Goal: Task Accomplishment & Management: Manage account settings

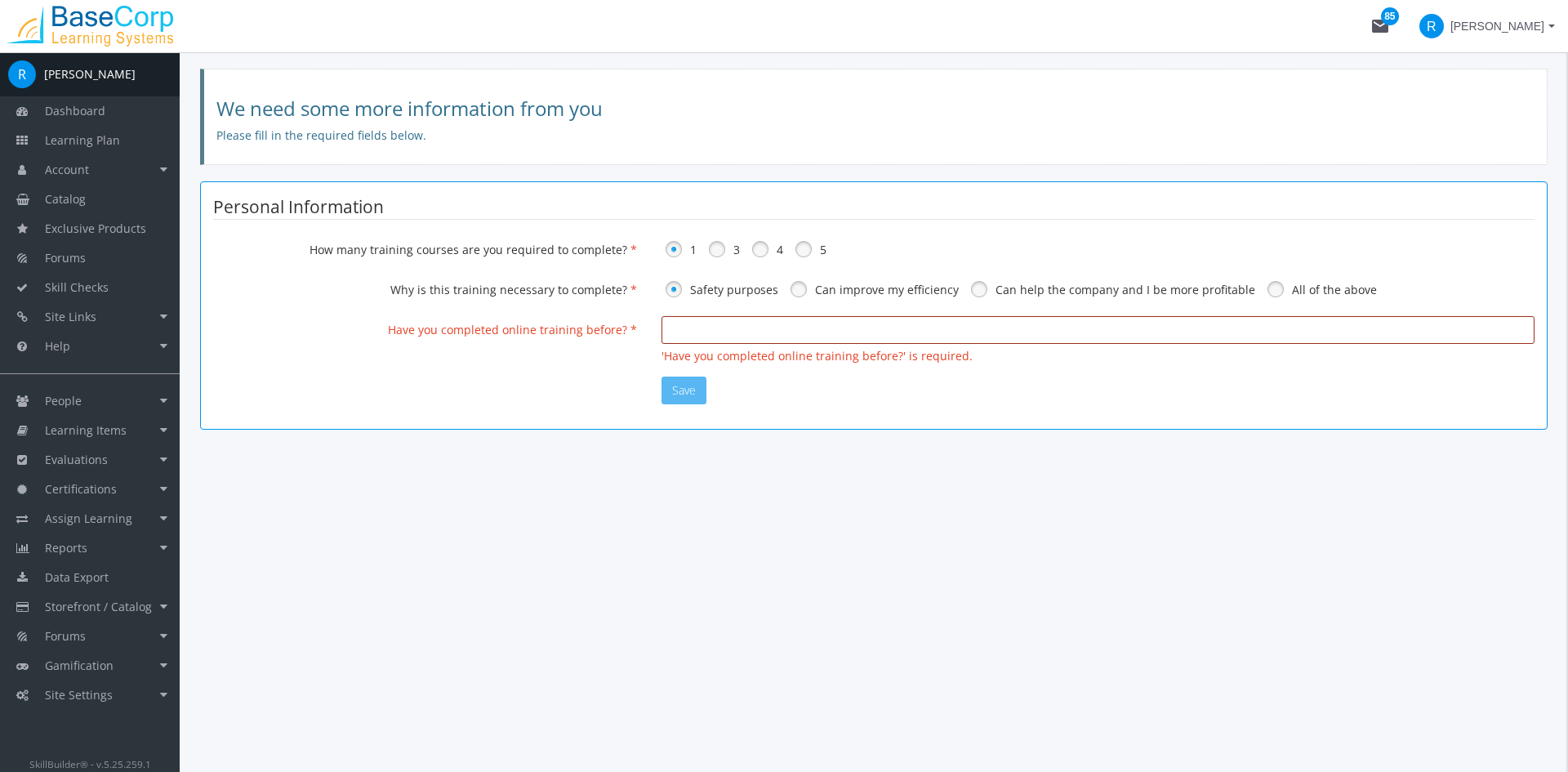
click at [750, 330] on input "text" at bounding box center [1098, 330] width 874 height 28
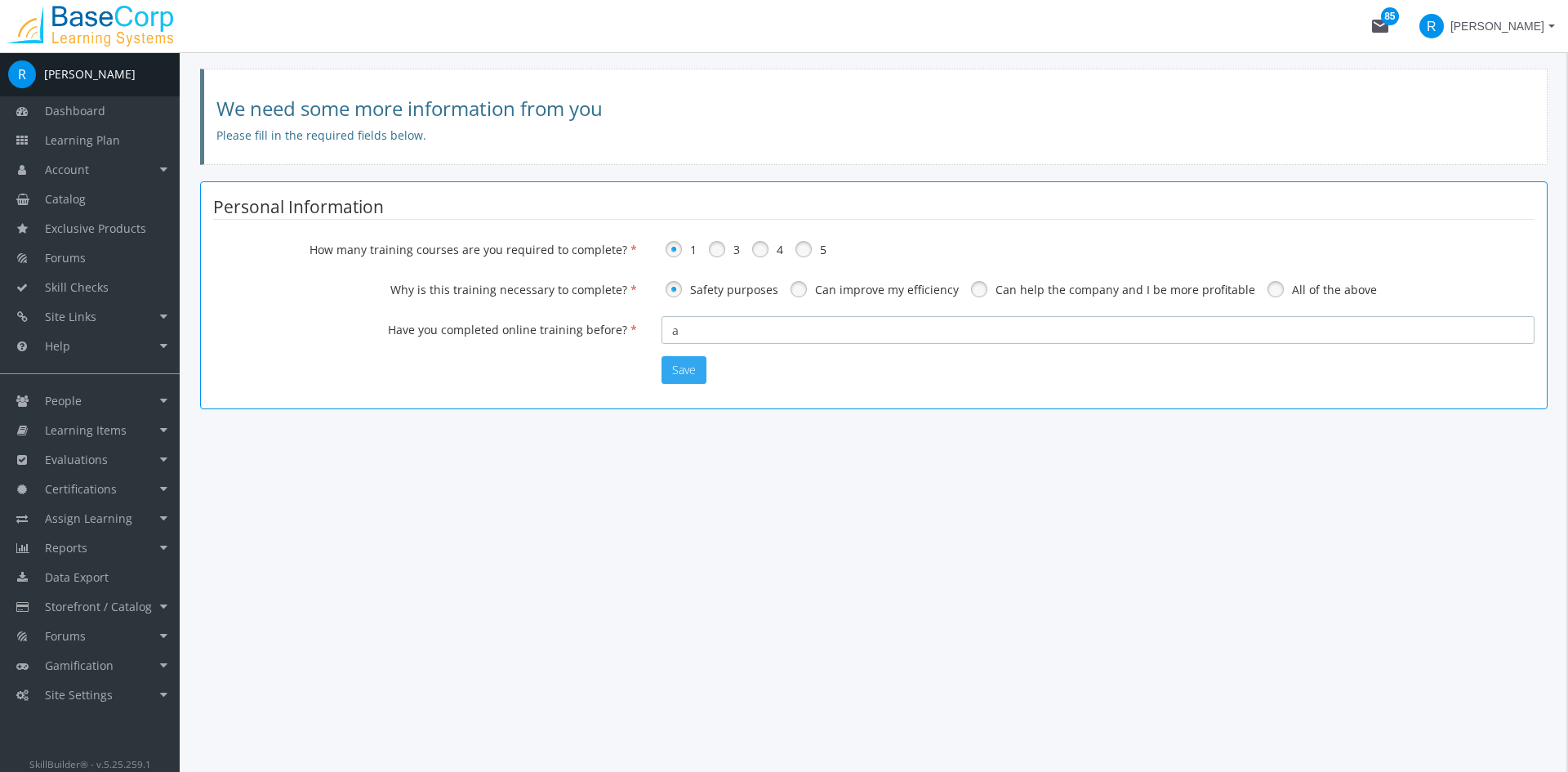
type input "a"
click at [684, 363] on button "Save" at bounding box center [684, 370] width 45 height 28
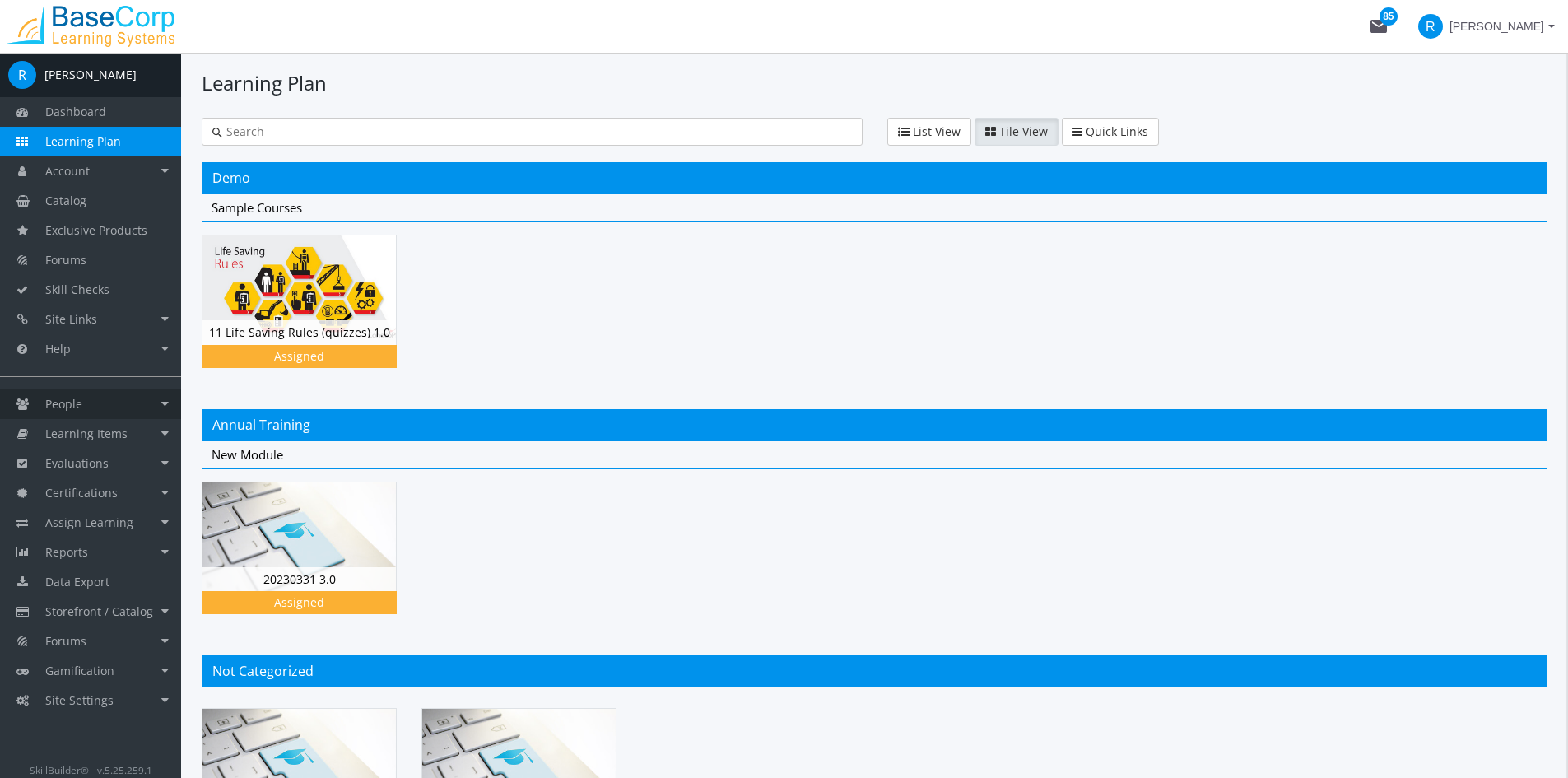
click at [87, 405] on link "People" at bounding box center [91, 404] width 181 height 29
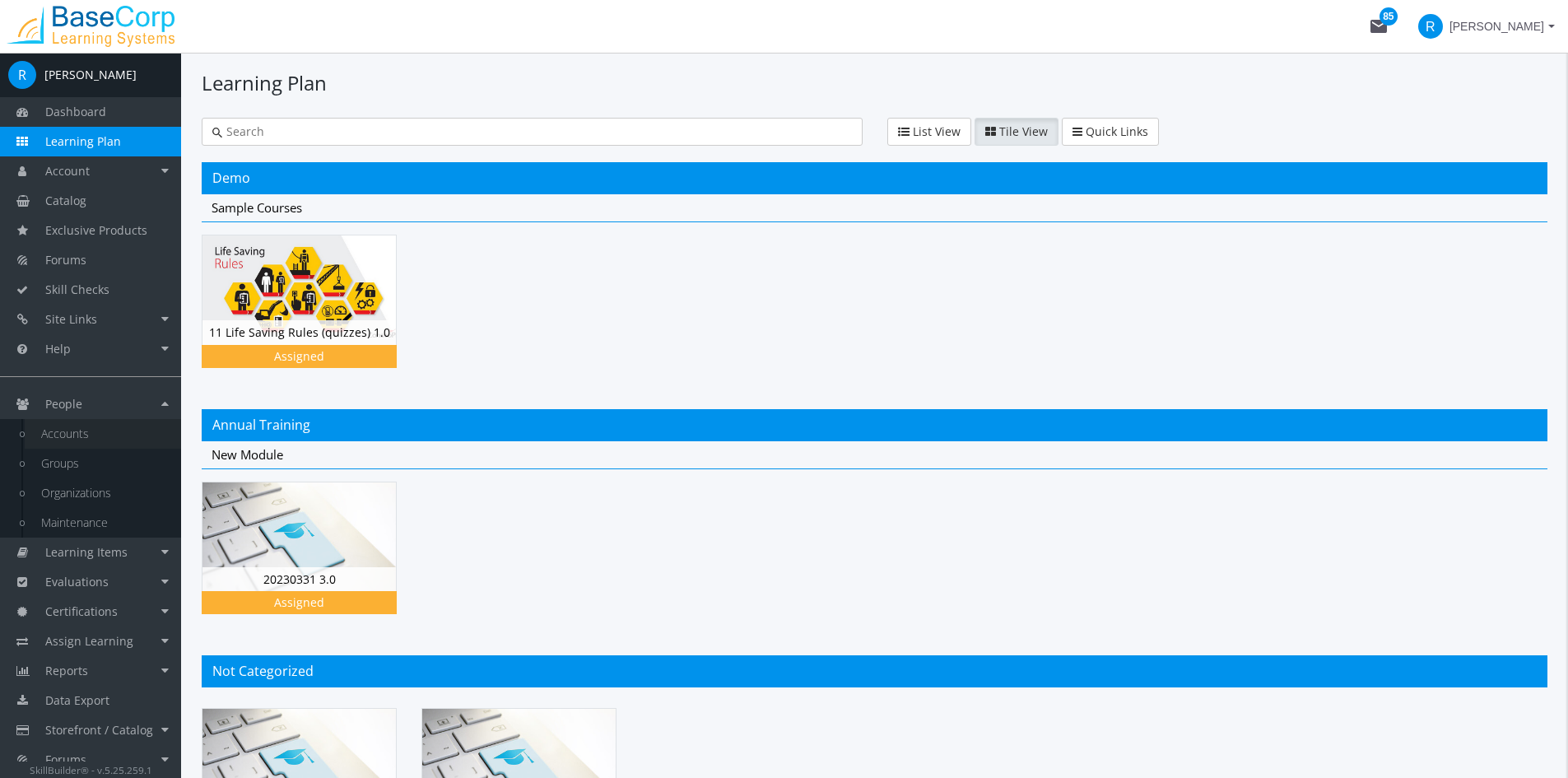
click at [64, 444] on link "Accounts" at bounding box center [103, 433] width 157 height 29
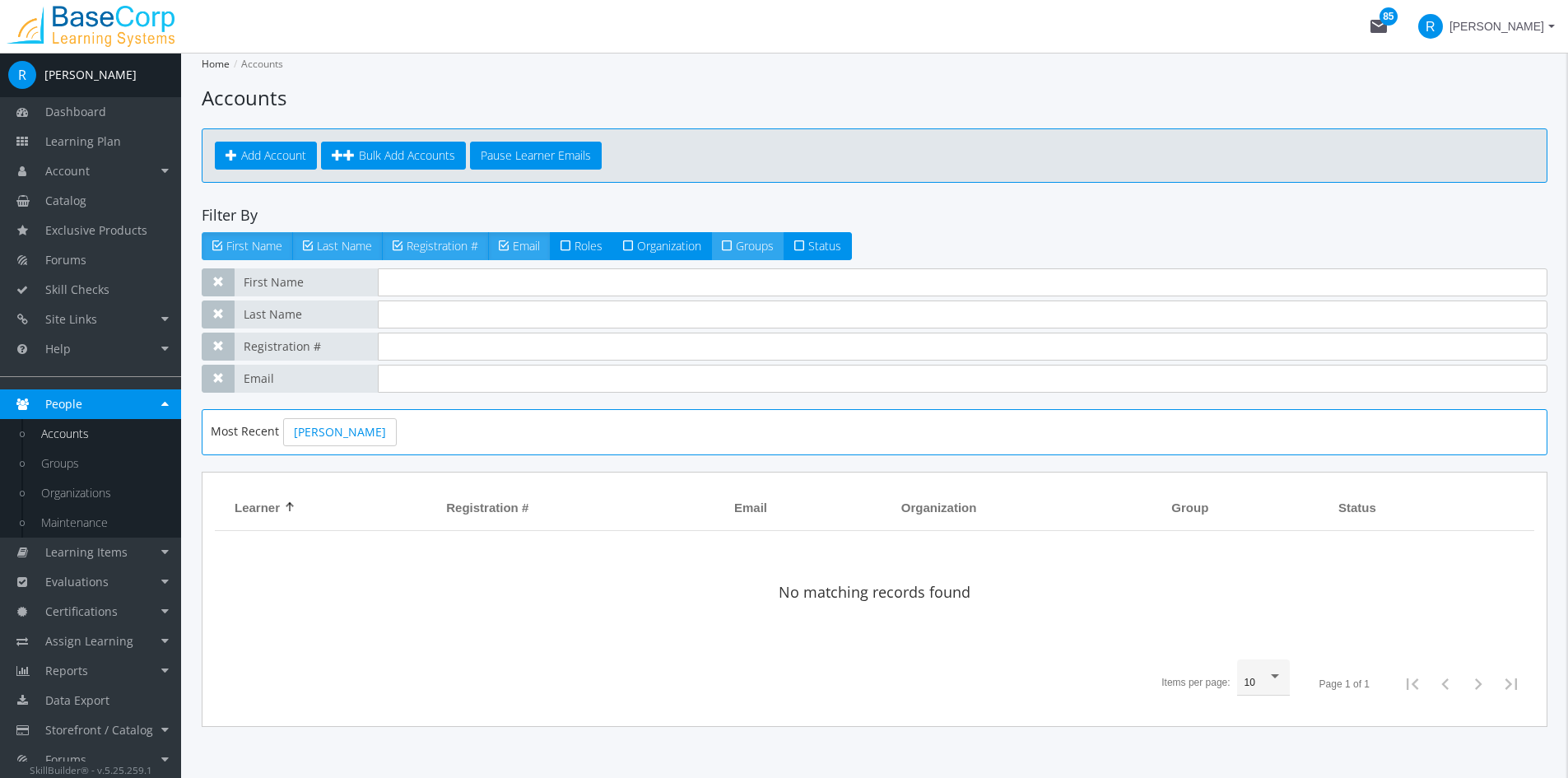
click at [735, 246] on span at bounding box center [728, 246] width 14 height 16
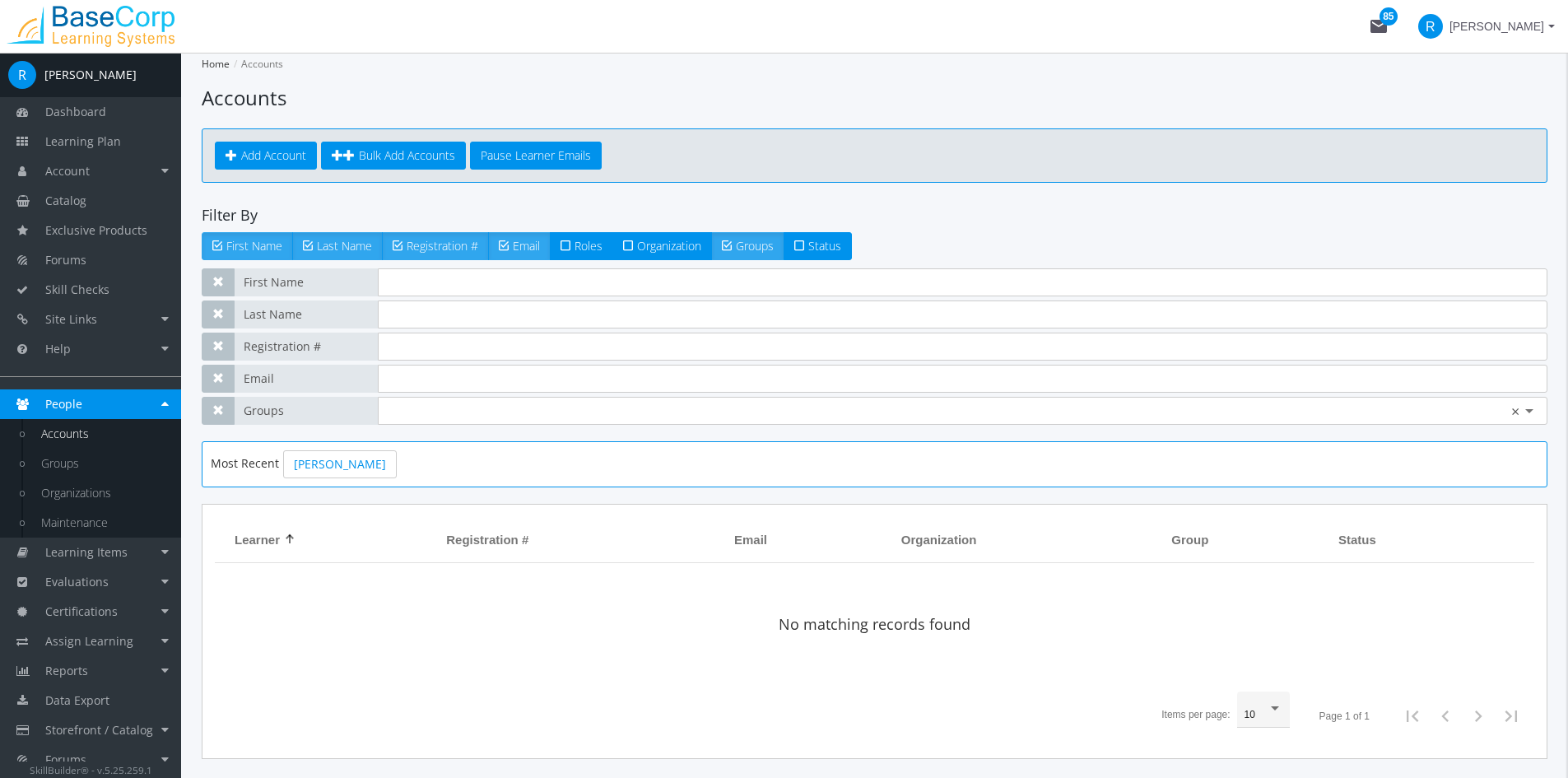
click at [435, 416] on input "text" at bounding box center [963, 411] width 1149 height 16
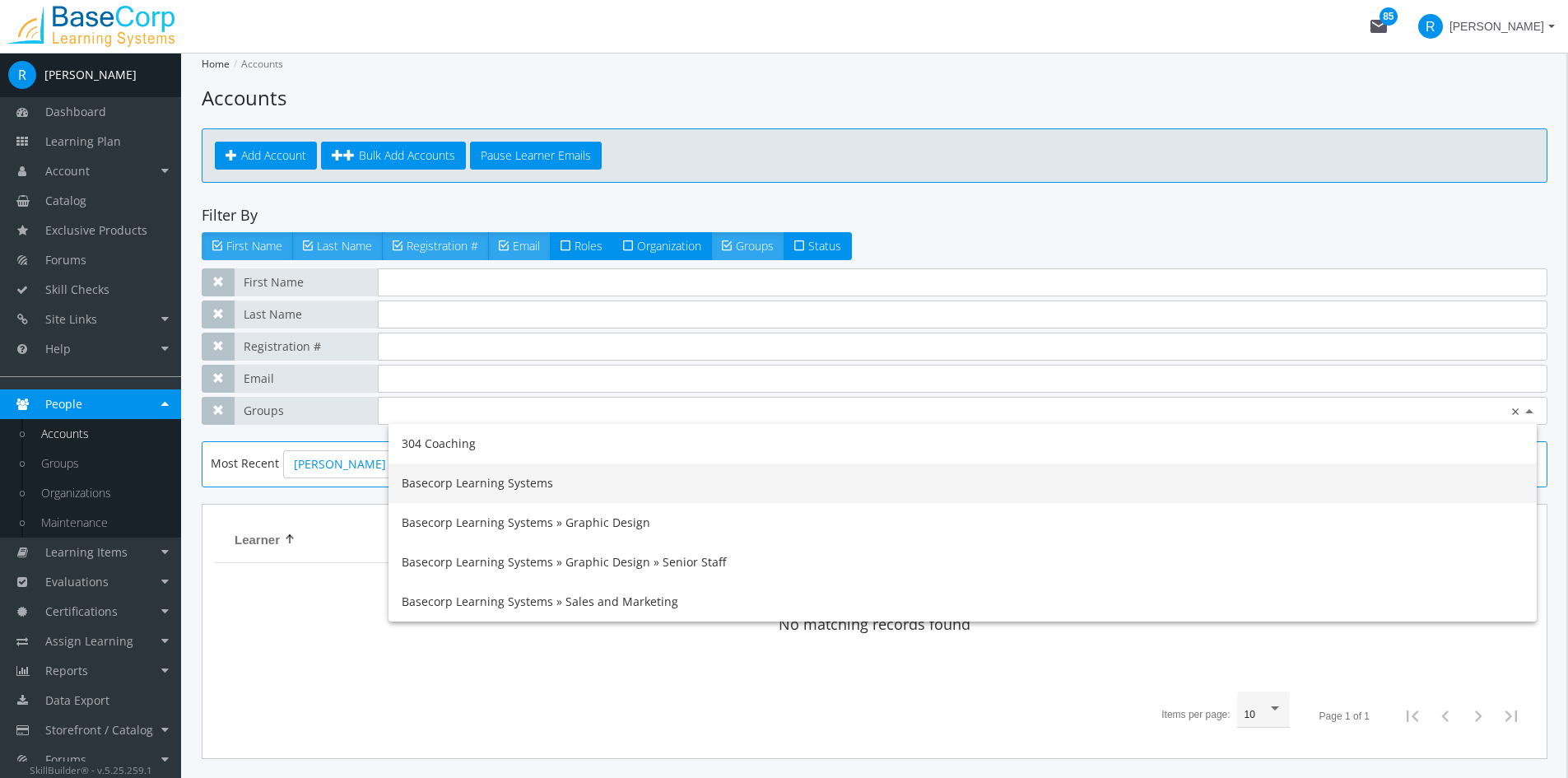
click at [485, 477] on span "Basecorp Learning Systems" at bounding box center [477, 482] width 151 height 16
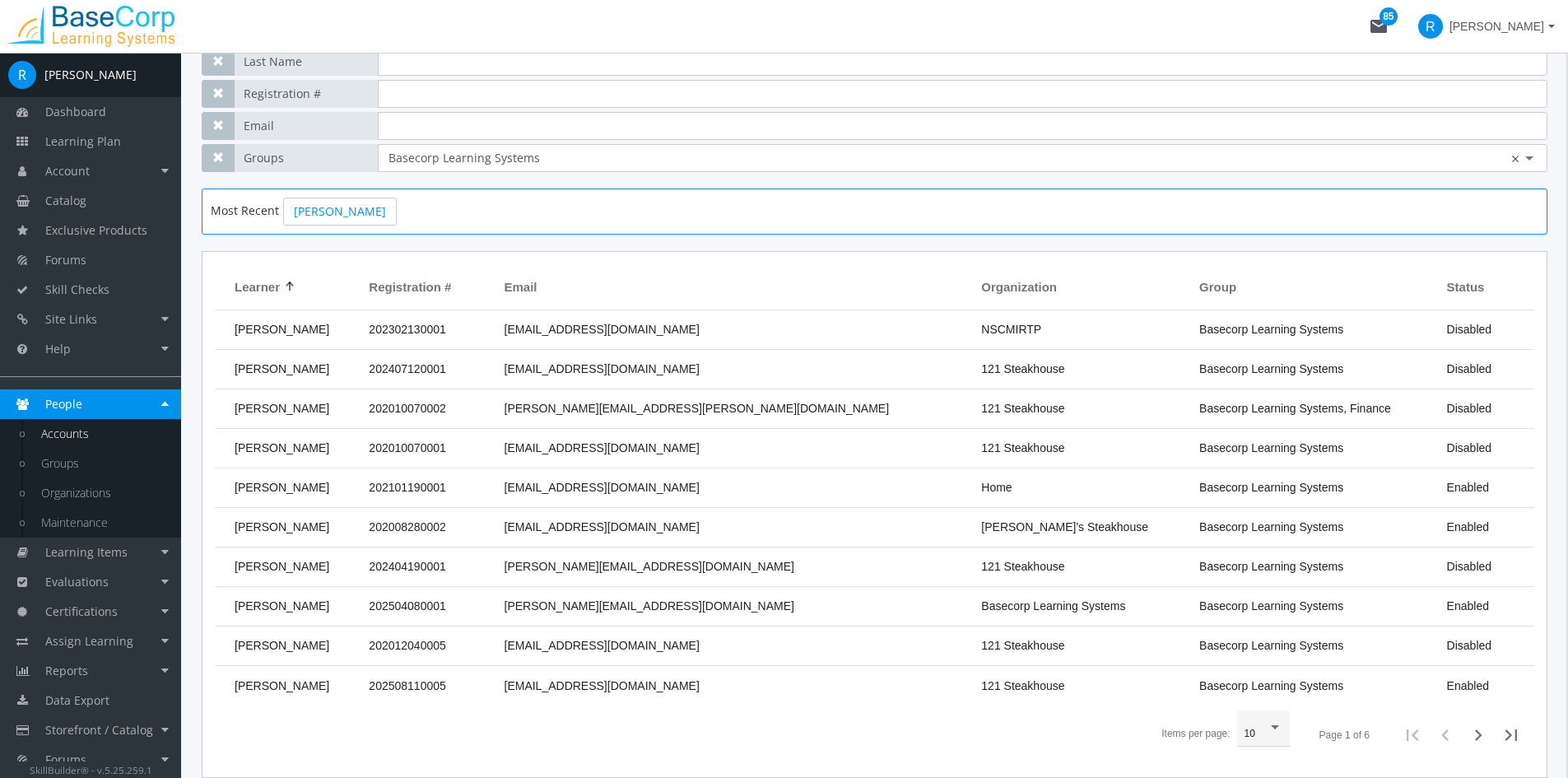
scroll to position [22, 0]
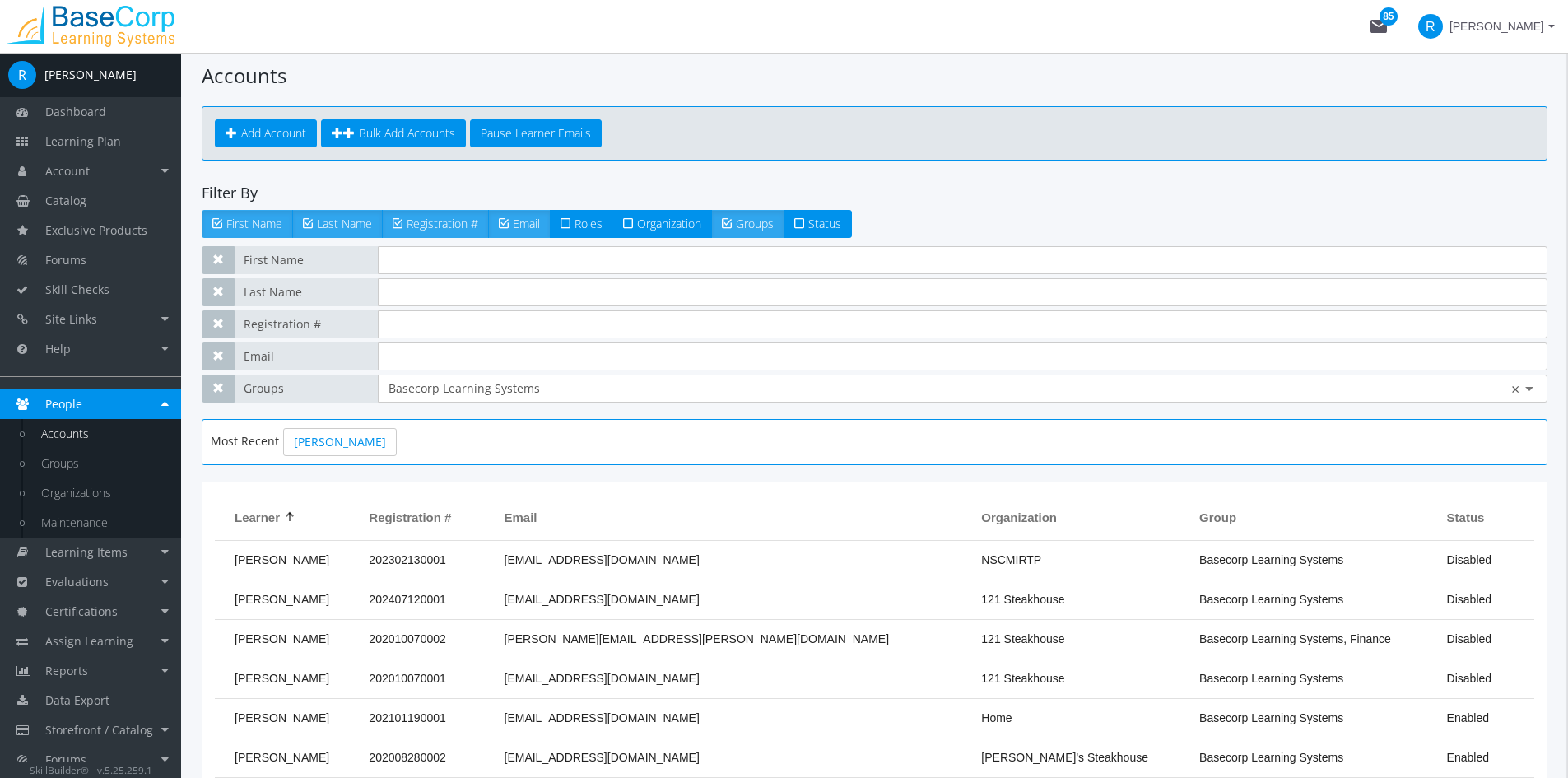
click at [782, 378] on ng-select "× Basecorp Learning Systems ×" at bounding box center [963, 384] width 1149 height 37
click at [818, 400] on ng-select "× Basecorp Learning Systems ×" at bounding box center [963, 384] width 1149 height 37
click at [1398, 383] on input "text" at bounding box center [963, 389] width 1149 height 16
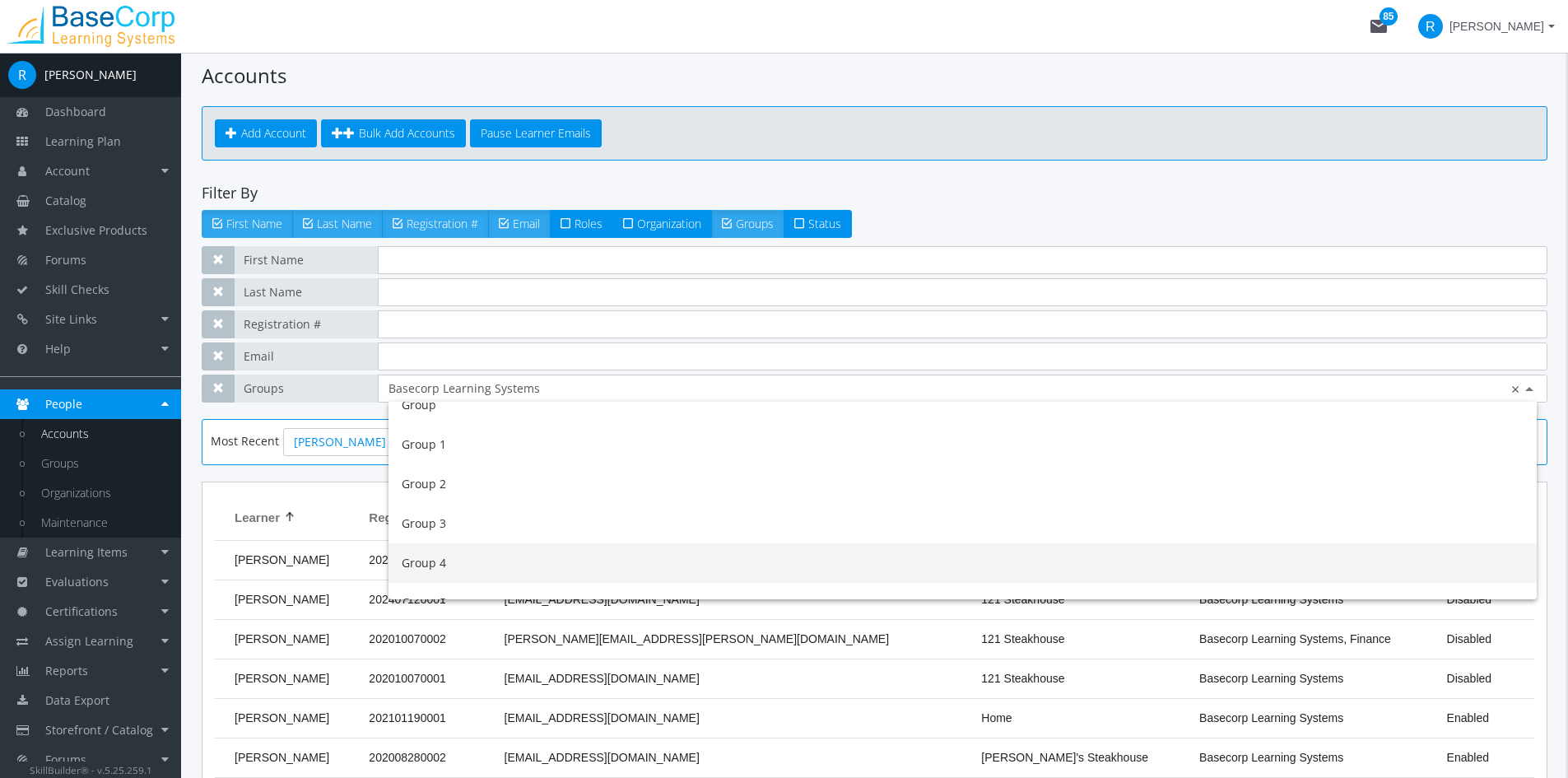
scroll to position [2306, 0]
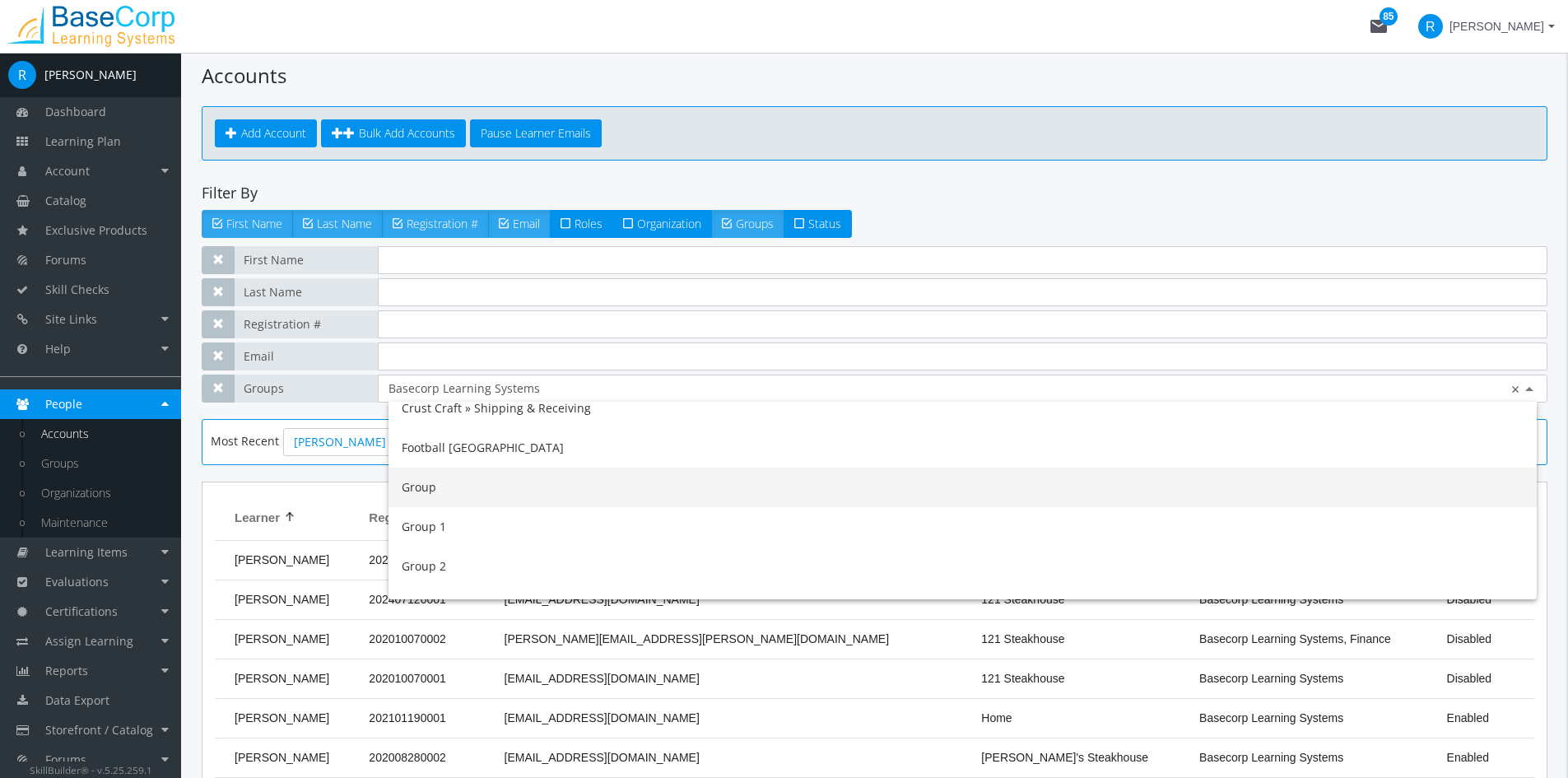
click at [428, 495] on div "Group" at bounding box center [963, 487] width 1149 height 39
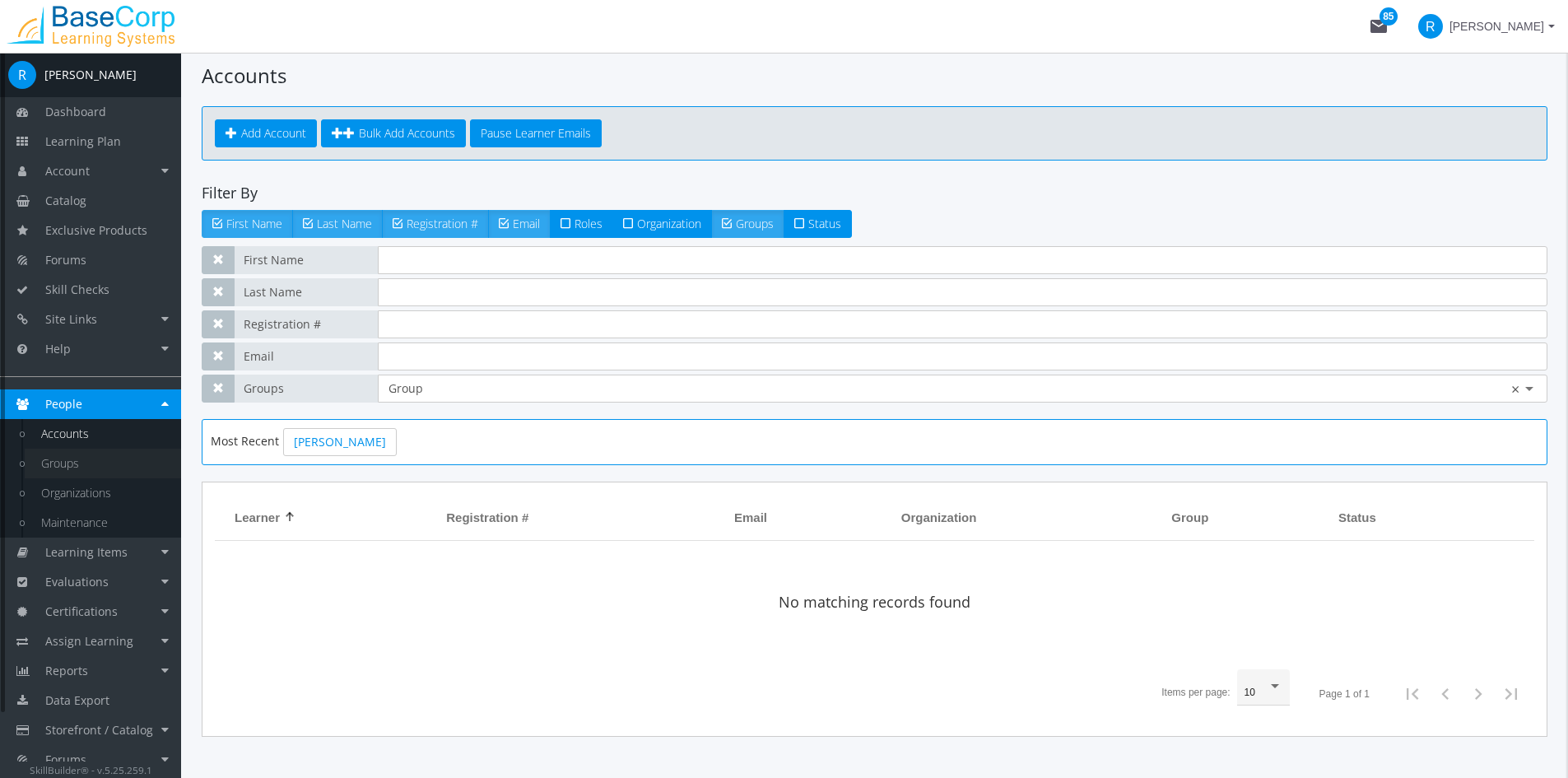
click at [69, 467] on link "Groups" at bounding box center [103, 464] width 157 height 29
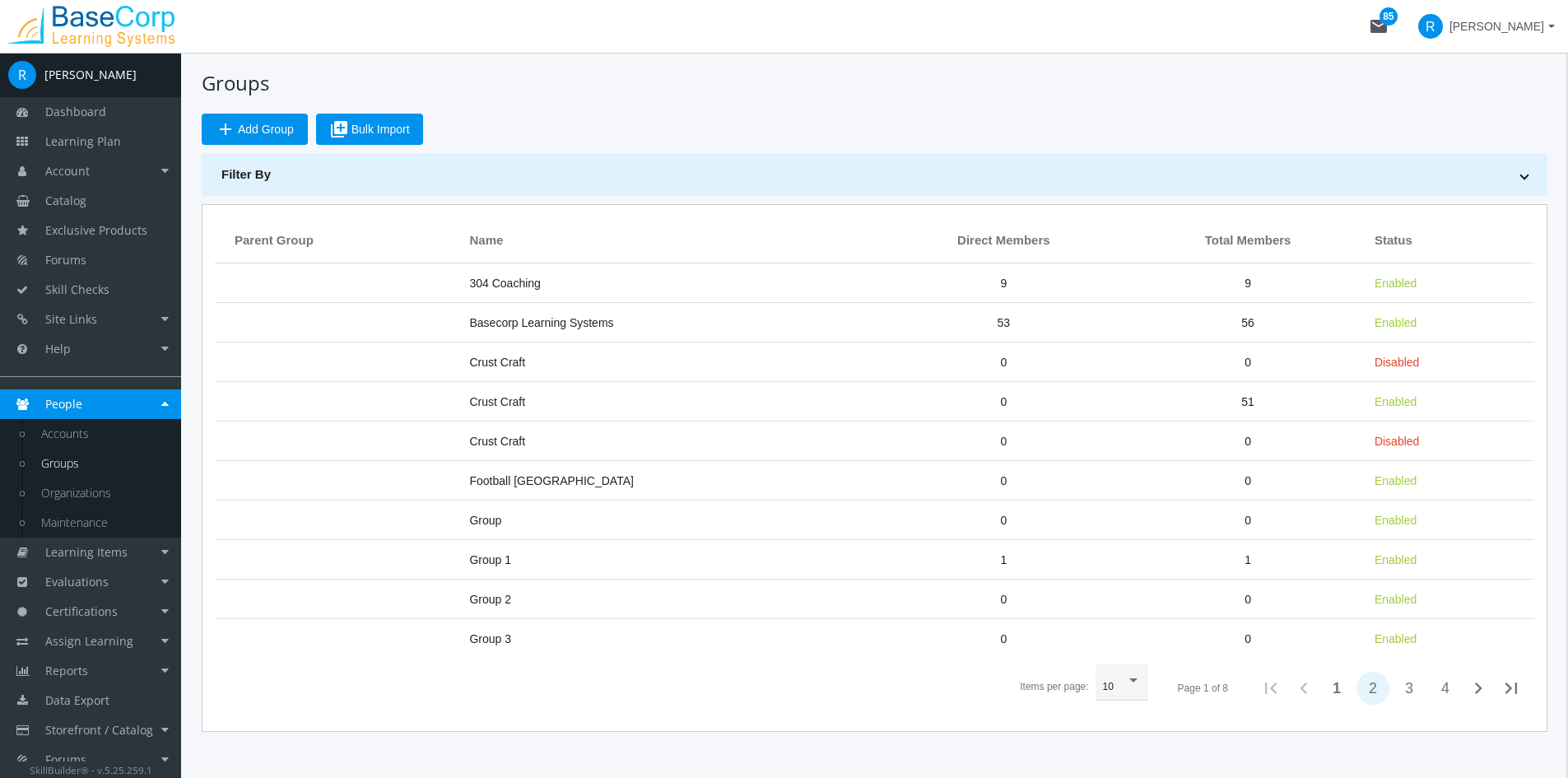
click at [1371, 689] on button "2" at bounding box center [1373, 688] width 33 height 33
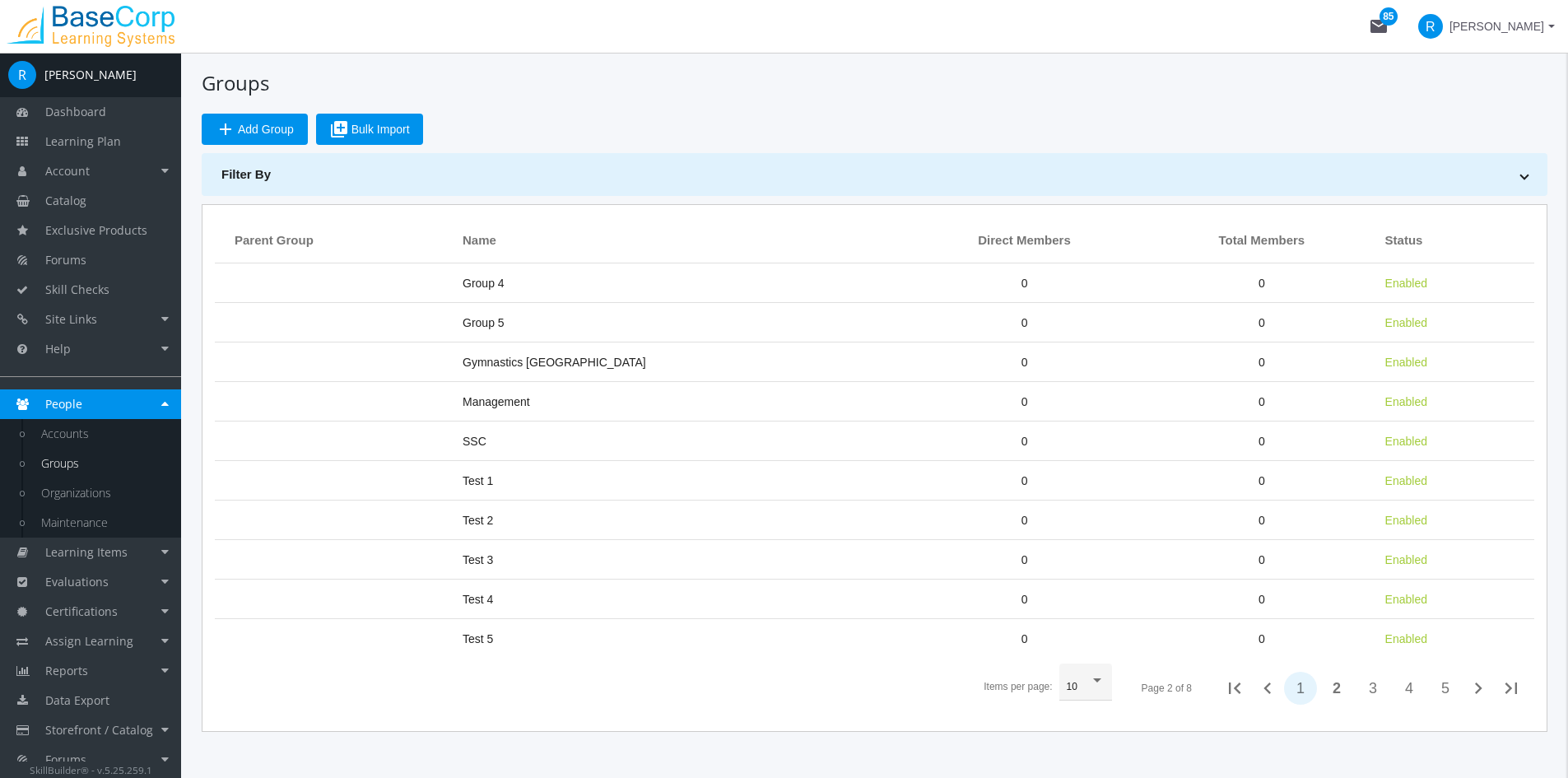
click at [1303, 686] on button "1" at bounding box center [1301, 688] width 33 height 33
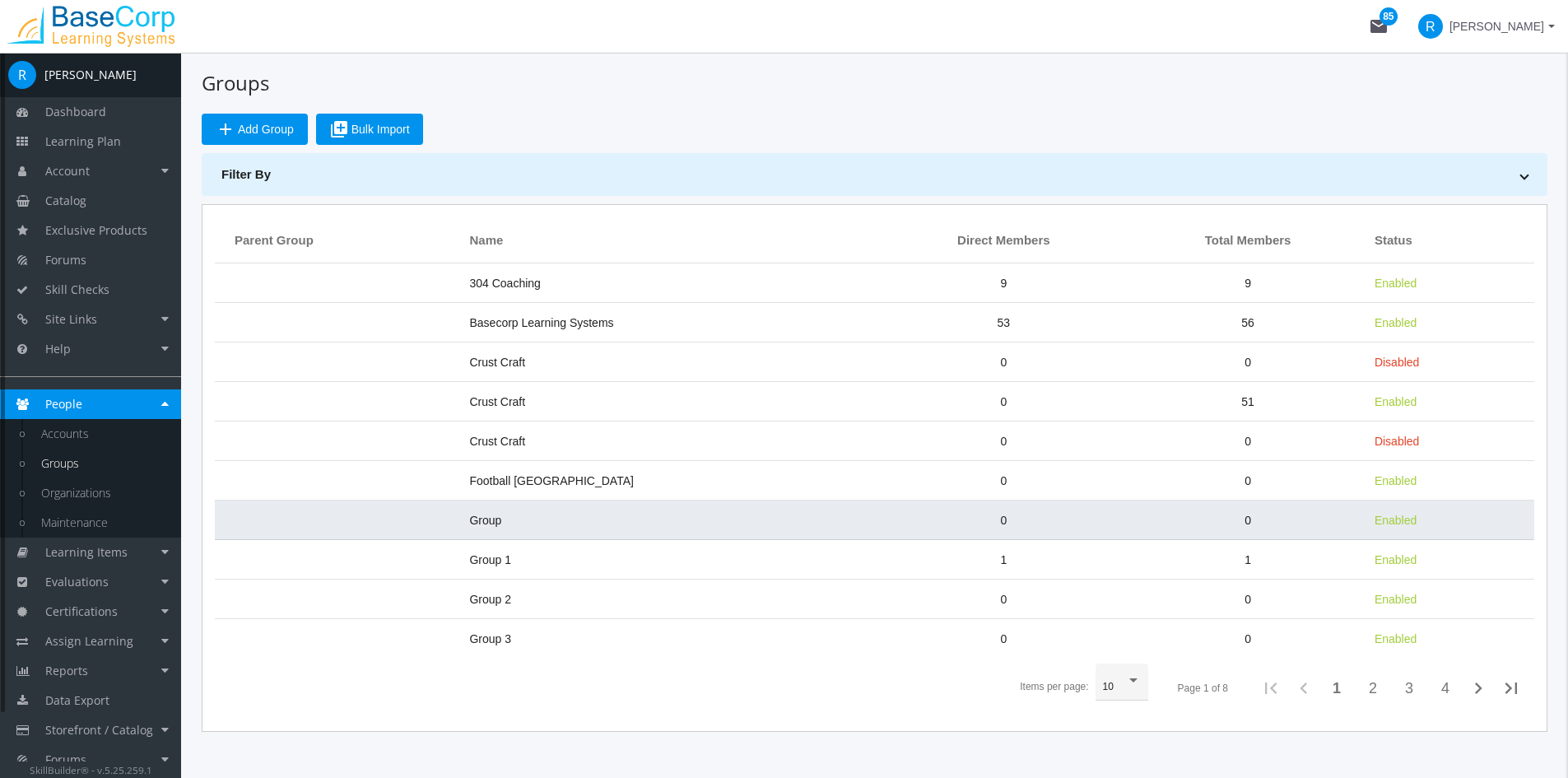
click at [571, 520] on td "Group" at bounding box center [669, 520] width 417 height 39
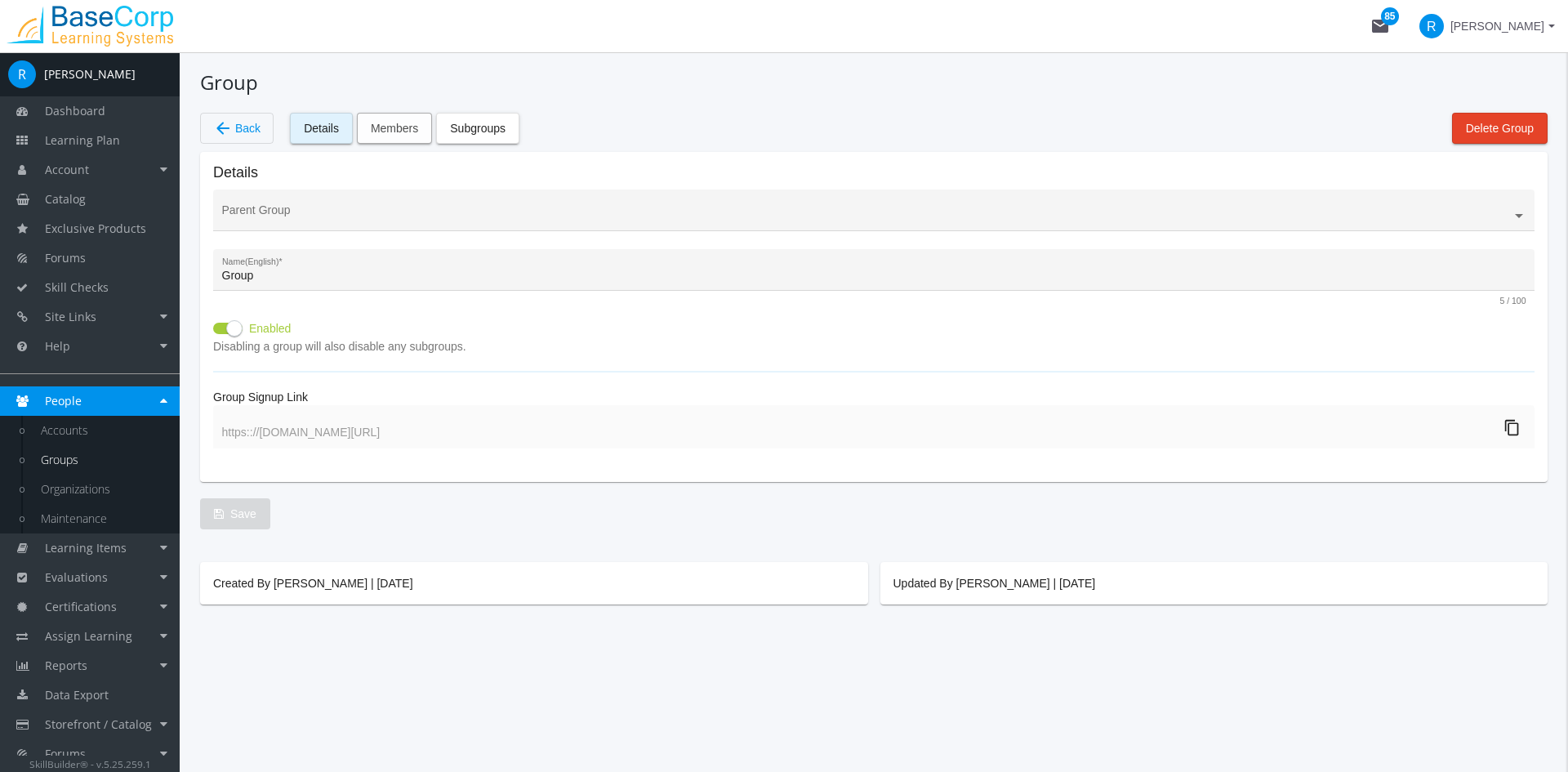
click at [381, 122] on span "Members" at bounding box center [394, 128] width 47 height 29
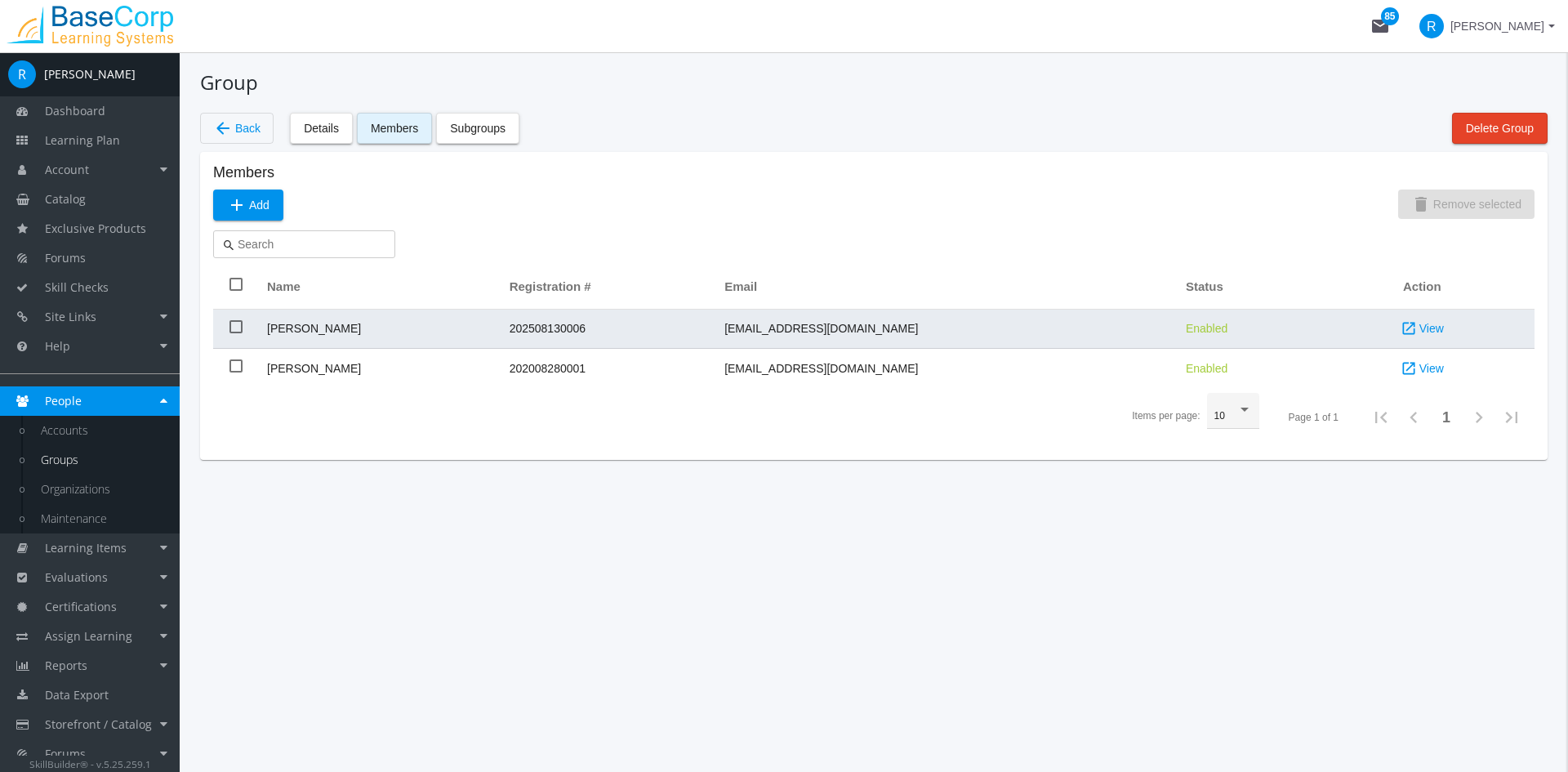
click at [499, 324] on td "[PERSON_NAME]" at bounding box center [380, 329] width 243 height 39
checkbox input "true"
click at [1420, 328] on span "View" at bounding box center [1432, 328] width 25 height 29
